Goal: Task Accomplishment & Management: Manage account settings

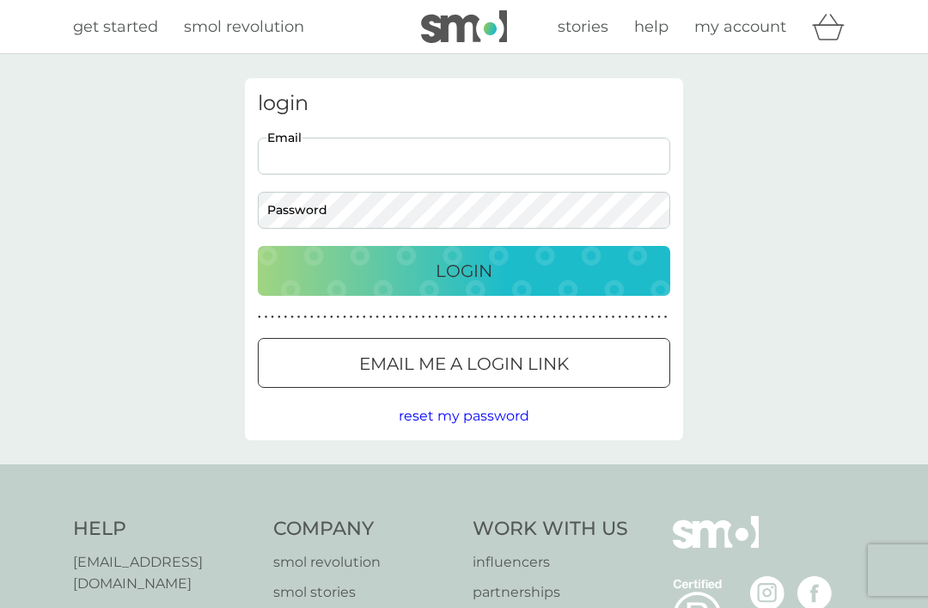
click at [494, 156] on input "Email" at bounding box center [464, 155] width 412 height 37
type input "msnowdon156@gmail.com"
click at [464, 270] on button "Login" at bounding box center [464, 271] width 412 height 50
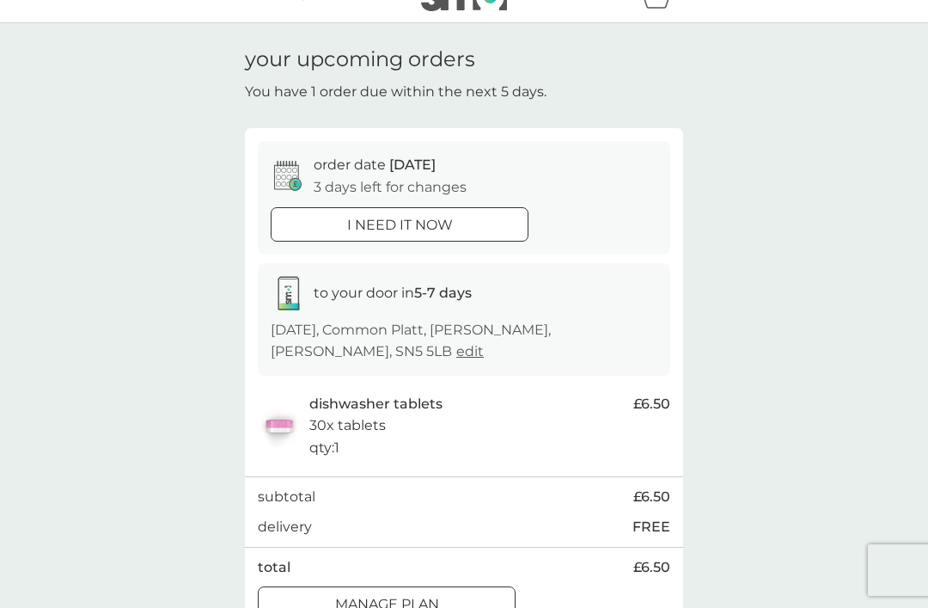
scroll to position [30, 0]
click at [412, 607] on p "Manage plan" at bounding box center [387, 605] width 104 height 22
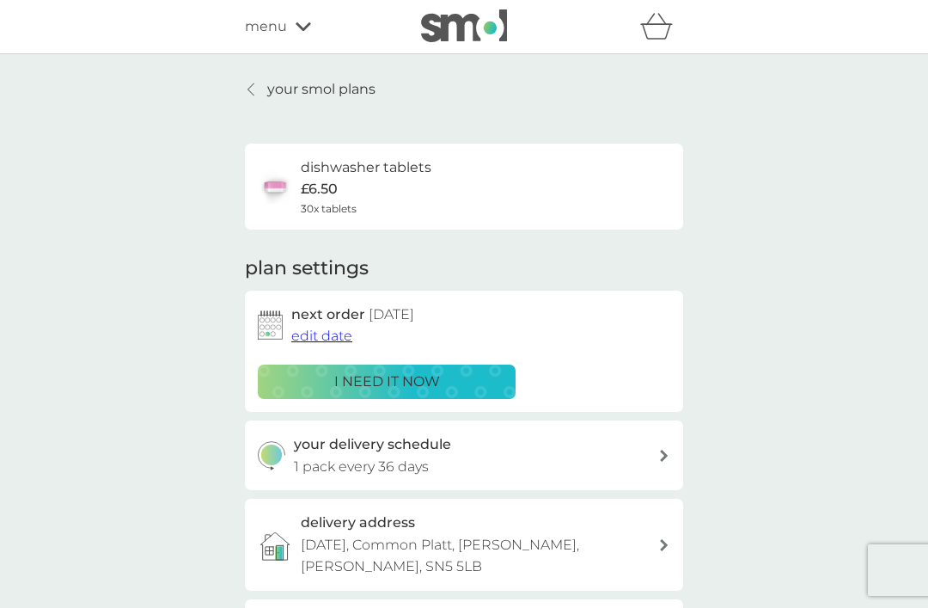
click at [322, 327] on span "edit date" at bounding box center [321, 335] width 61 height 16
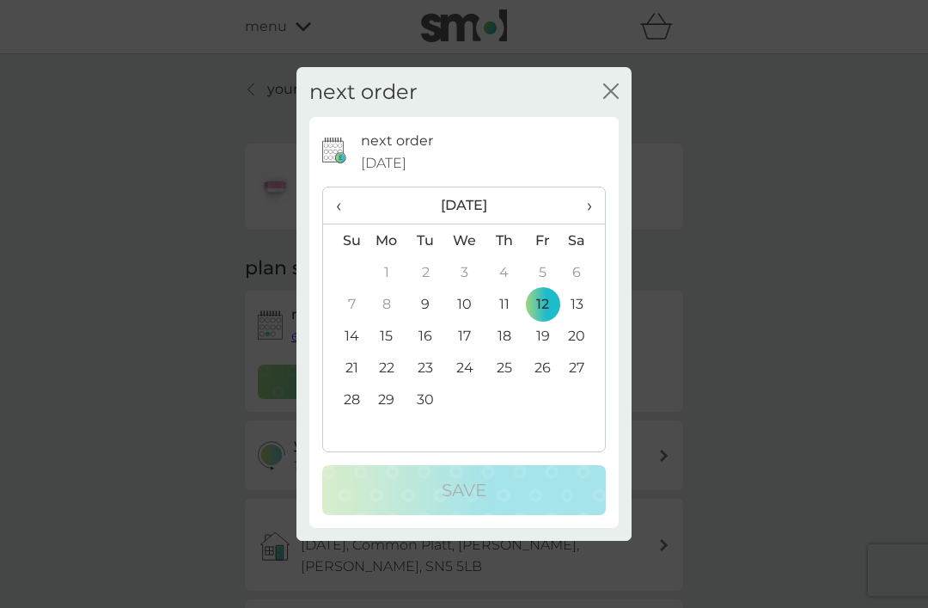
click at [384, 415] on td "29" at bounding box center [387, 399] width 40 height 32
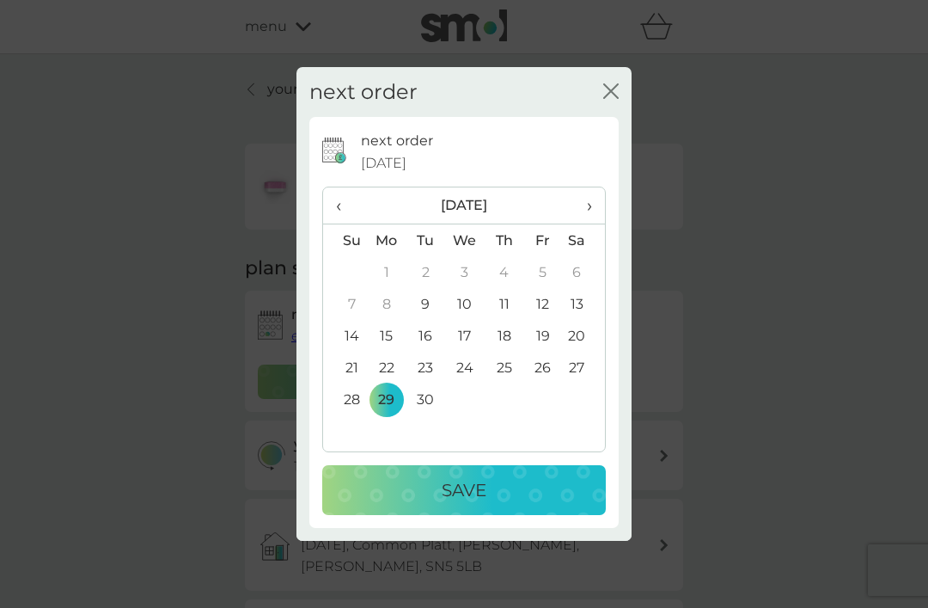
click at [383, 415] on td "29" at bounding box center [387, 399] width 40 height 32
click at [388, 415] on td "29" at bounding box center [387, 399] width 40 height 32
click at [383, 415] on td "29" at bounding box center [387, 399] width 40 height 32
click at [339, 447] on table "‹ [DATE] › Su Mo Tu We Th Fr Sa 31 1 2 3 4 5 6 7 8 9 10 11 12 13 14 15 16 17 18…" at bounding box center [464, 317] width 282 height 260
click at [376, 415] on td "29" at bounding box center [387, 399] width 40 height 32
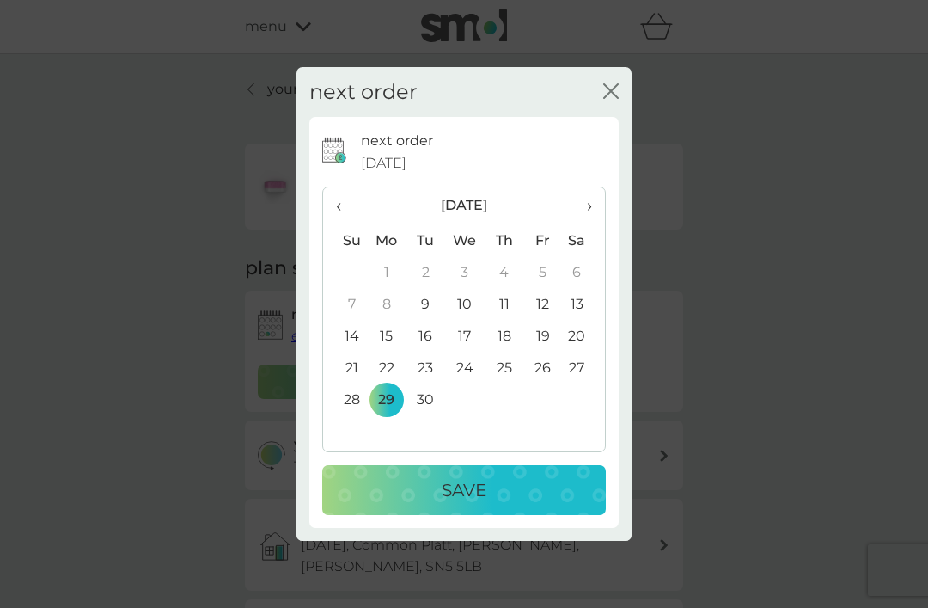
click at [520, 383] on td "25" at bounding box center [504, 367] width 39 height 32
click at [388, 415] on td "29" at bounding box center [387, 399] width 40 height 32
click at [496, 419] on table "‹ [DATE] › Su Mo Tu We Th Fr Sa 31 1 2 3 4 5 6 7 8 9 10 11 12 13 14 15 16 17 18…" at bounding box center [464, 317] width 282 height 260
click at [387, 383] on td "22" at bounding box center [387, 367] width 40 height 32
click at [465, 515] on button "Save" at bounding box center [464, 490] width 284 height 50
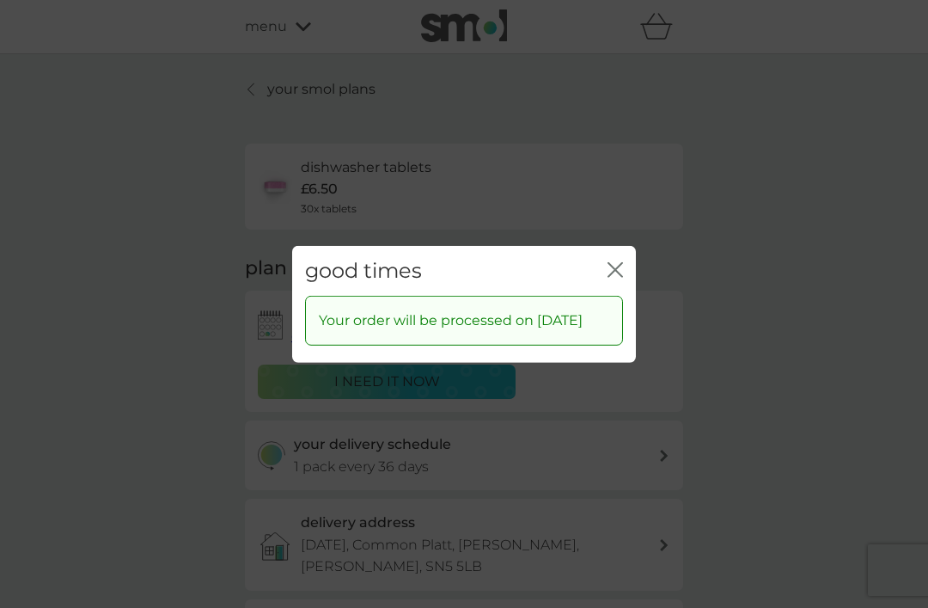
click at [620, 321] on div "Your order will be processed on [DATE]" at bounding box center [464, 321] width 318 height 50
click at [611, 296] on div "good times close" at bounding box center [464, 270] width 344 height 51
click at [613, 320] on div "Your order will be processed on [DATE]" at bounding box center [464, 321] width 318 height 50
click at [623, 296] on div "good times close" at bounding box center [464, 270] width 344 height 51
click at [601, 315] on div "Your order will be processed on [DATE]" at bounding box center [464, 321] width 318 height 50
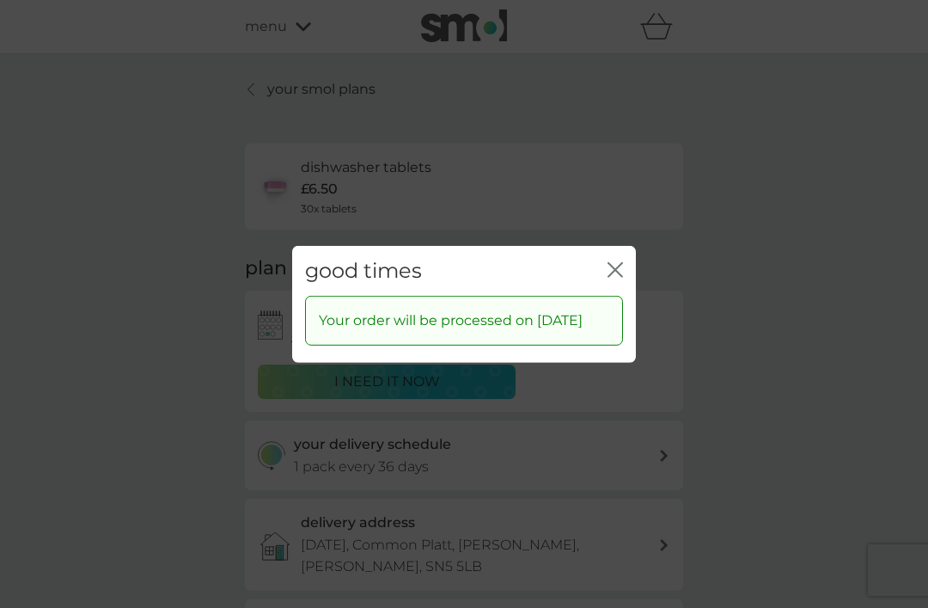
click at [618, 261] on icon "close" at bounding box center [615, 268] width 15 height 15
